Goal: Navigation & Orientation: Find specific page/section

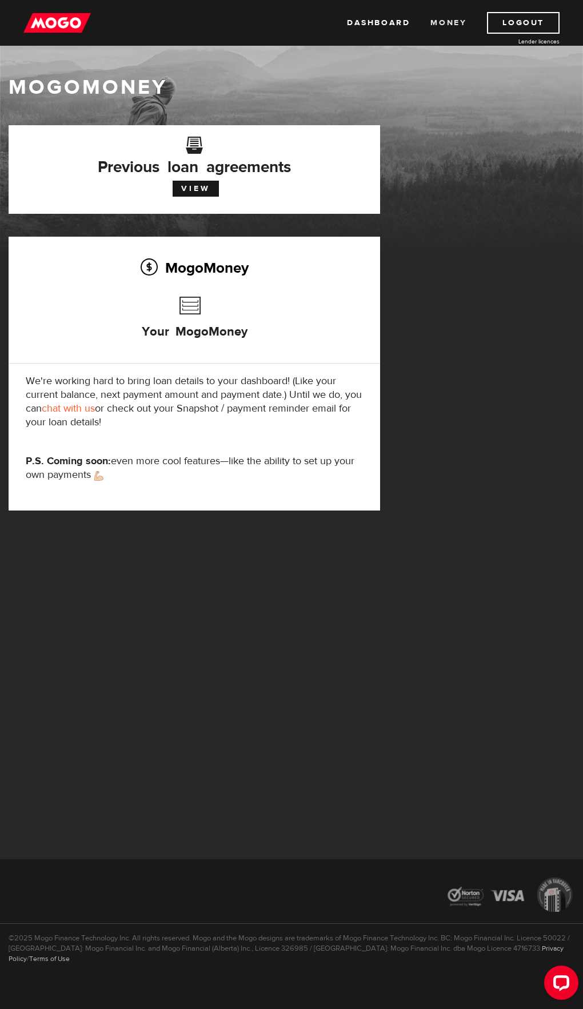
click at [450, 23] on link "Money" at bounding box center [448, 23] width 36 height 22
click at [378, 27] on link "Dashboard" at bounding box center [378, 23] width 63 height 22
click at [381, 24] on link "Dashboard" at bounding box center [378, 23] width 63 height 22
click at [219, 181] on link "View" at bounding box center [196, 189] width 46 height 16
click at [438, 22] on link "Money" at bounding box center [448, 23] width 36 height 22
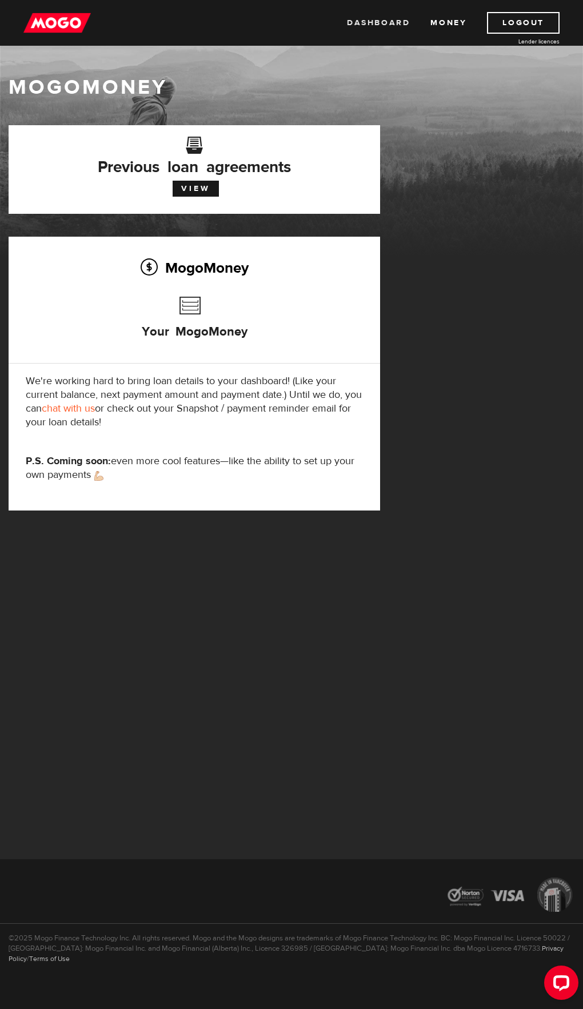
click at [374, 24] on link "Dashboard" at bounding box center [378, 23] width 63 height 22
